Goal: Task Accomplishment & Management: Manage account settings

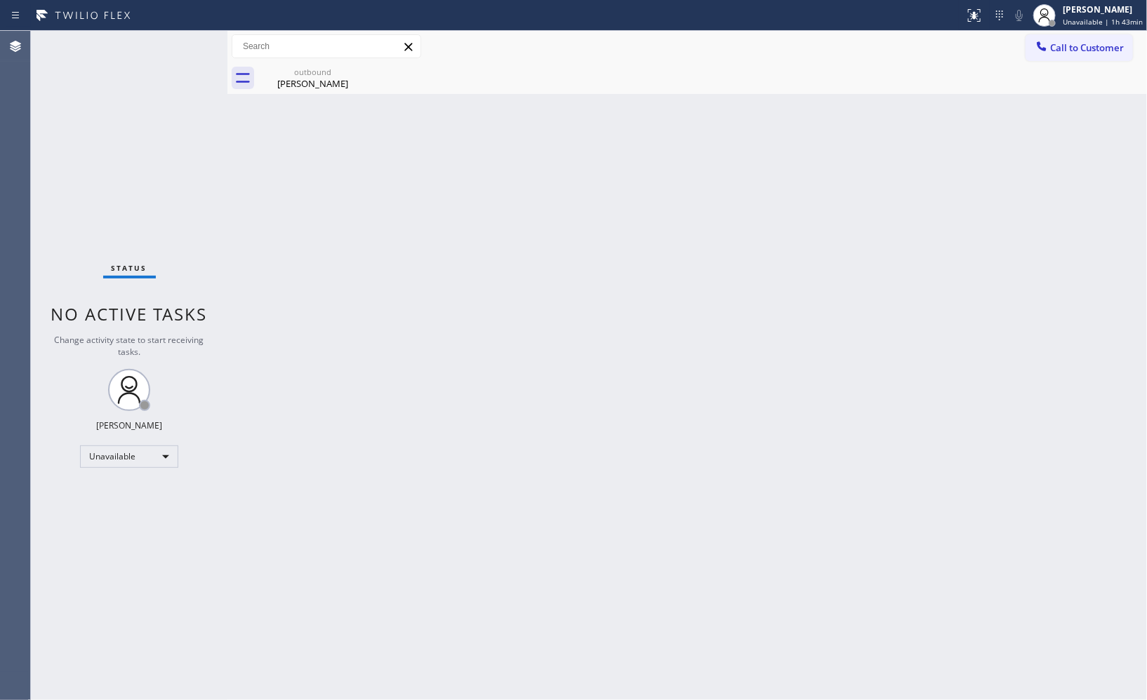
click at [883, 120] on div "Back to Dashboard Change Sender ID Customers Technicians Select a contact Outbo…" at bounding box center [686, 365] width 919 height 669
click at [327, 74] on div "outbound" at bounding box center [313, 72] width 106 height 11
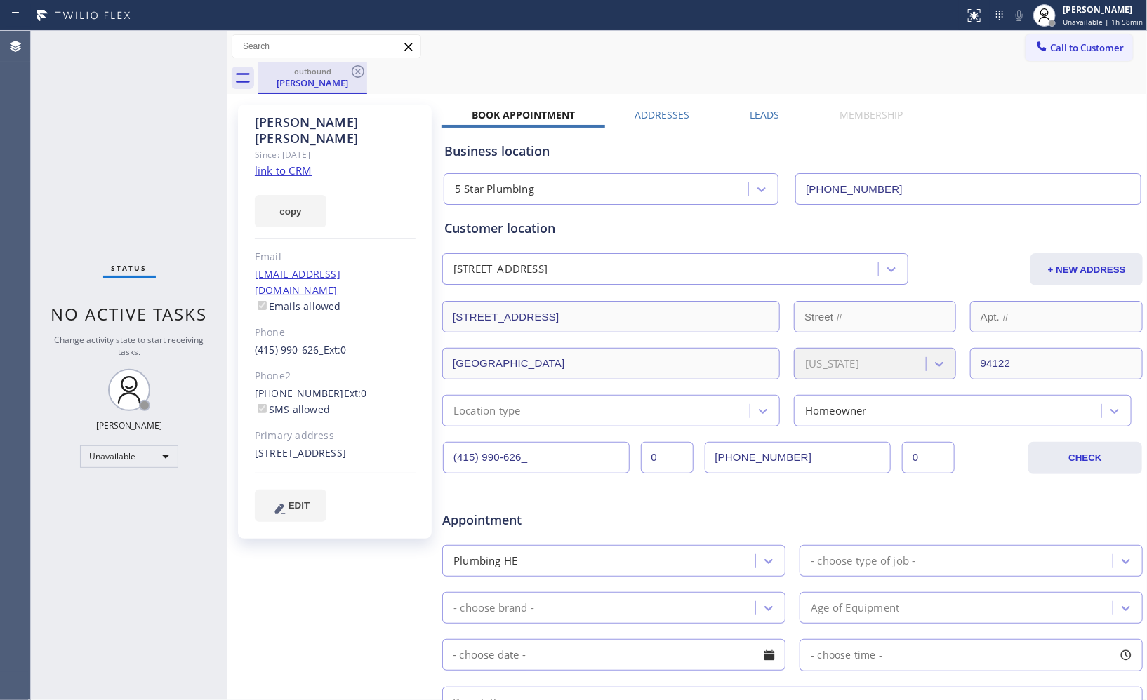
click at [366, 75] on div "outbound Diana Lau" at bounding box center [312, 78] width 109 height 32
click at [367, 66] on div "outbound Diana Lau" at bounding box center [702, 78] width 888 height 32
click at [360, 74] on icon at bounding box center [357, 71] width 17 height 17
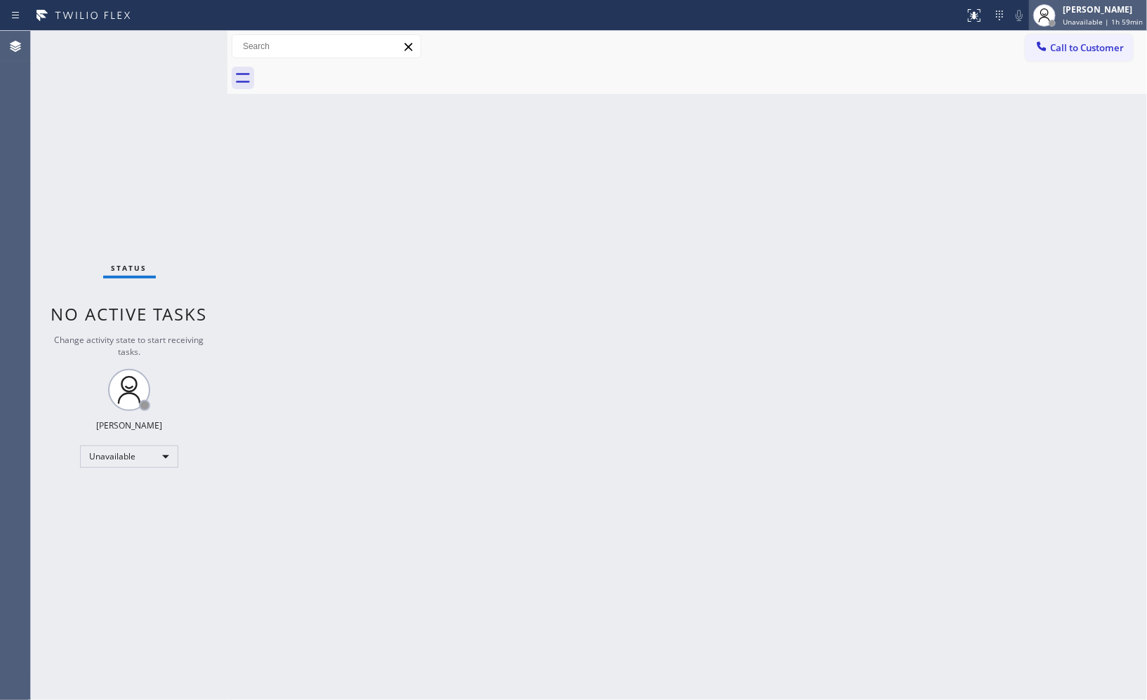
click at [1105, 15] on div "Donna Arcenal Unavailable | 1h 59min" at bounding box center [1103, 15] width 87 height 25
click at [1048, 154] on div "Back to Dashboard Change Sender ID Customers Technicians Select a contact Outbo…" at bounding box center [686, 365] width 919 height 669
click at [1103, 11] on div "[PERSON_NAME]" at bounding box center [1102, 10] width 80 height 12
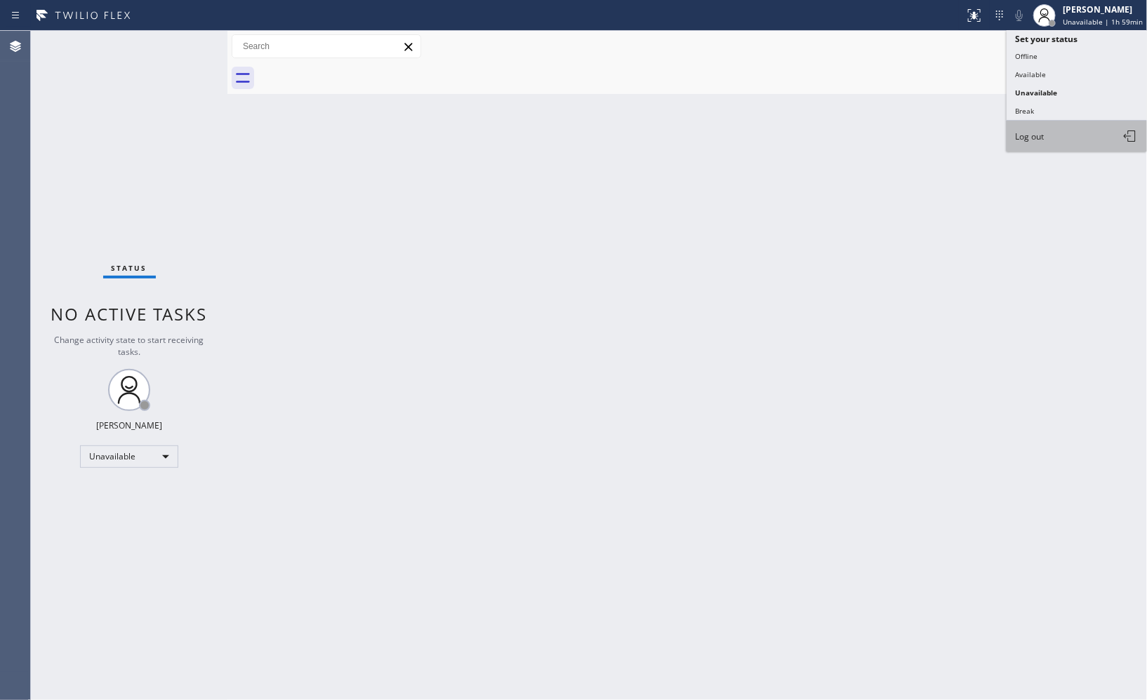
click at [1042, 133] on span "Log out" at bounding box center [1029, 137] width 29 height 12
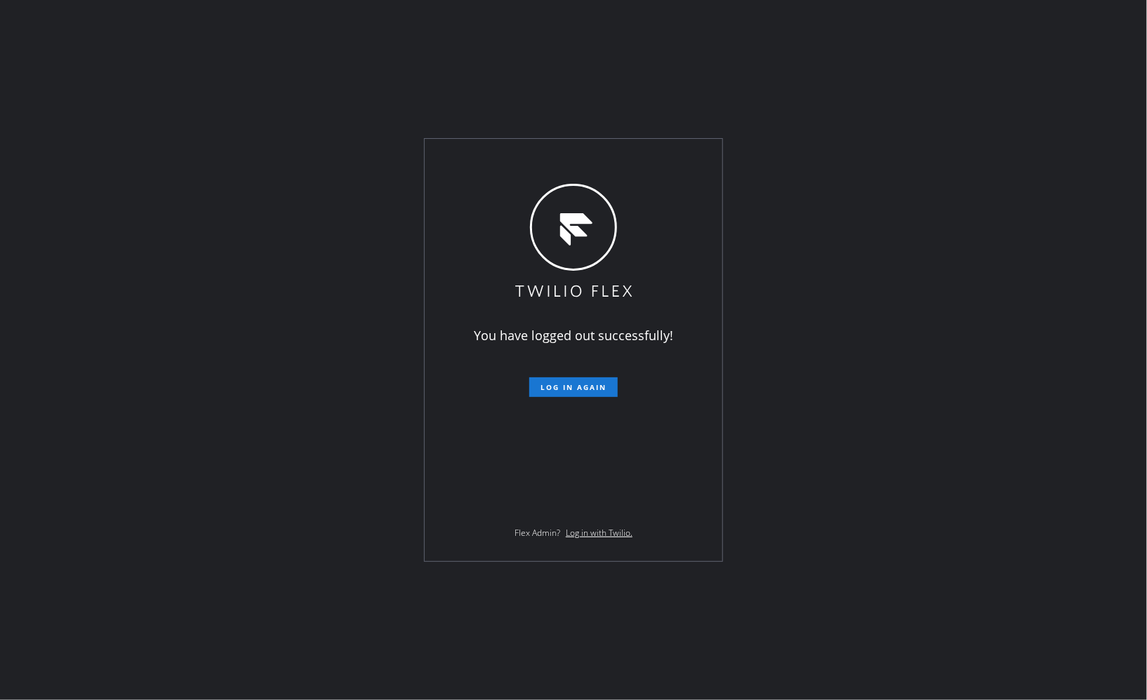
click at [844, 75] on div "You have logged out successfully! Log in again Flex Admin? Log in with Twilio." at bounding box center [573, 350] width 1147 height 700
